Goal: Transaction & Acquisition: Purchase product/service

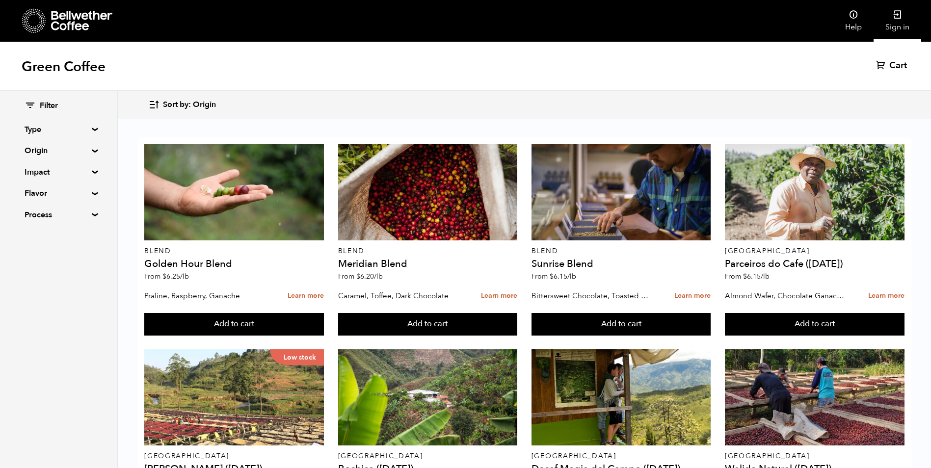
click at [903, 28] on link "Sign in" at bounding box center [898, 21] width 48 height 42
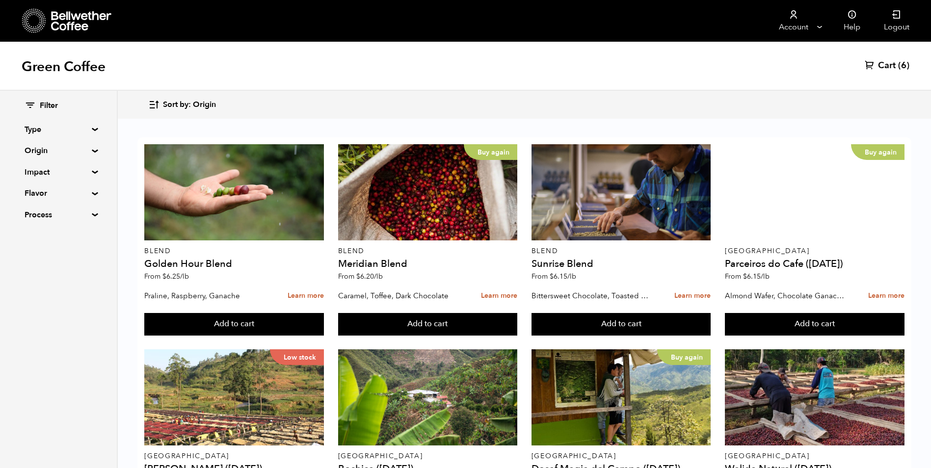
click at [893, 66] on span "Cart" at bounding box center [887, 66] width 18 height 12
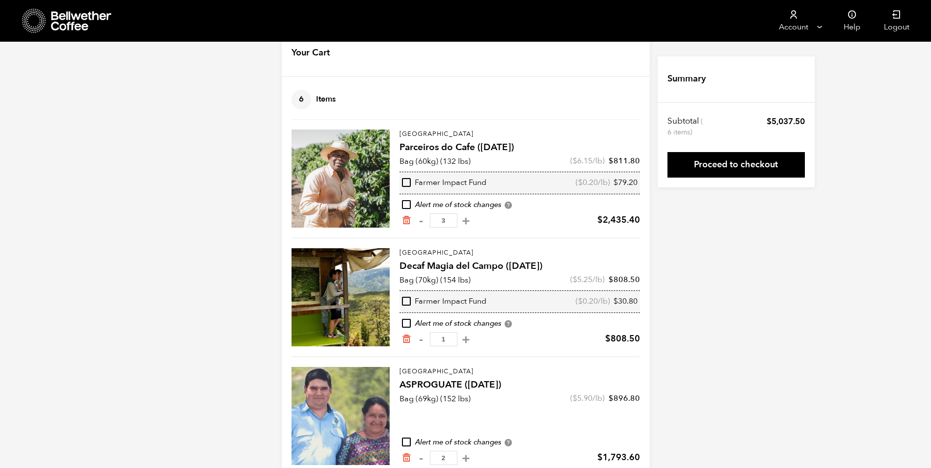
scroll to position [48, 0]
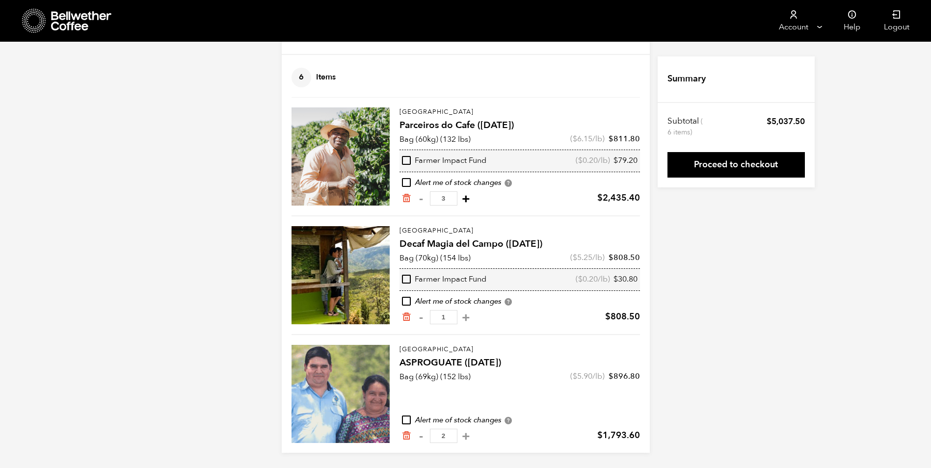
click at [472, 202] on button "+" at bounding box center [466, 199] width 12 height 10
type input "4"
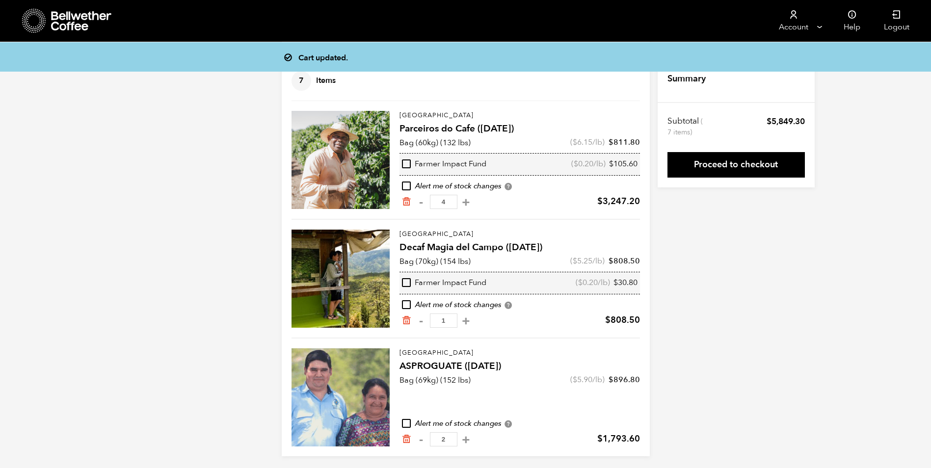
click at [472, 317] on button "+" at bounding box center [466, 321] width 12 height 10
type input "2"
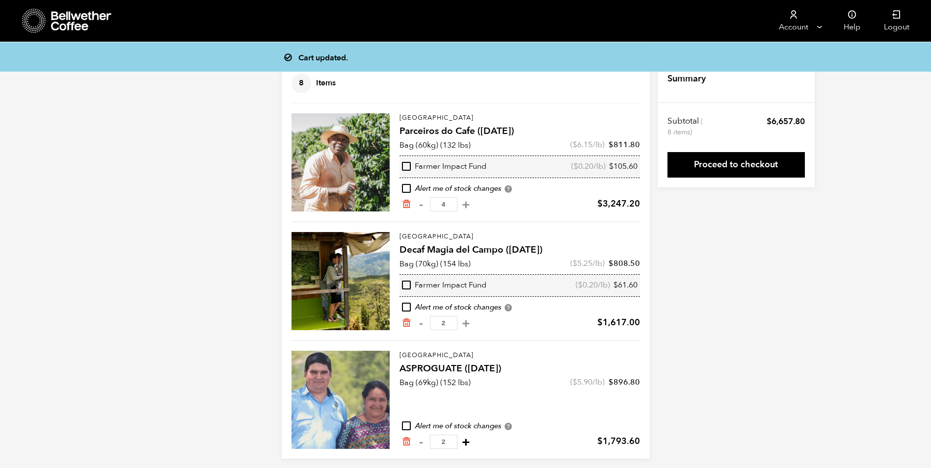
scroll to position [41, 0]
click at [472, 439] on button "+" at bounding box center [466, 443] width 12 height 10
type input "3"
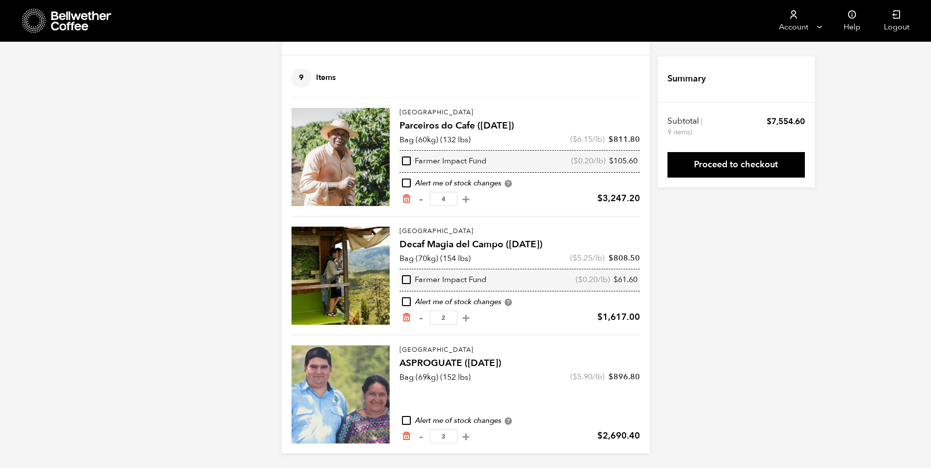
scroll to position [48, 0]
click at [471, 435] on button "+" at bounding box center [466, 436] width 12 height 10
type input "4"
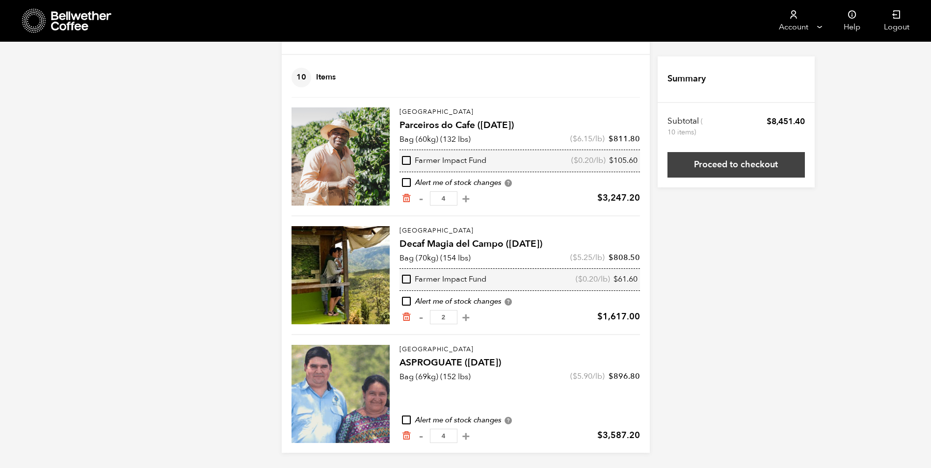
click at [747, 172] on link "Proceed to checkout" at bounding box center [735, 165] width 137 height 26
click at [728, 170] on link "Proceed to checkout" at bounding box center [735, 165] width 137 height 26
click at [731, 167] on link "Proceed to checkout" at bounding box center [735, 165] width 137 height 26
